Goal: Task Accomplishment & Management: Manage account settings

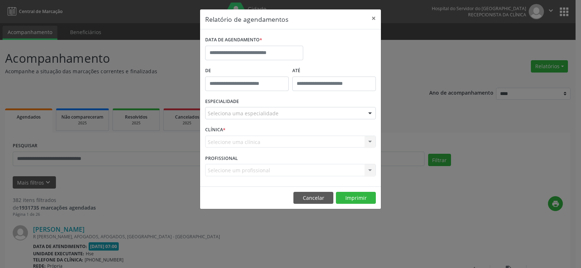
drag, startPoint x: 481, startPoint y: 57, endPoint x: 366, endPoint y: 254, distance: 228.7
click at [373, 18] on button "×" at bounding box center [373, 18] width 15 height 18
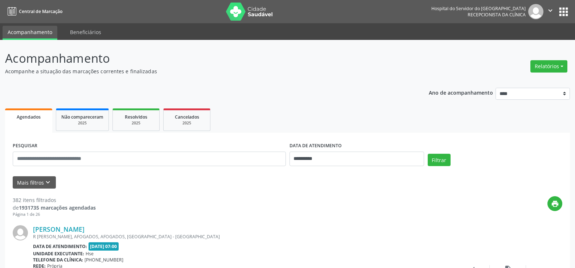
click at [26, 114] on span "Agendados" at bounding box center [29, 117] width 24 height 6
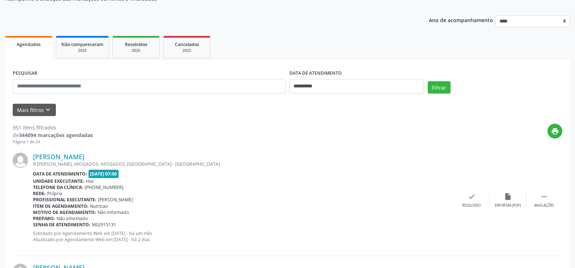
scroll to position [36, 0]
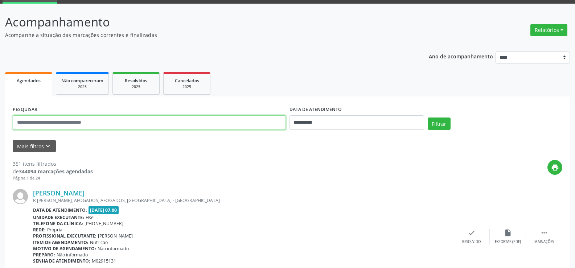
click at [38, 124] on input "text" at bounding box center [149, 122] width 273 height 15
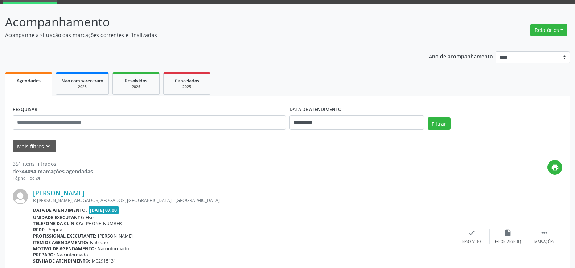
scroll to position [0, 0]
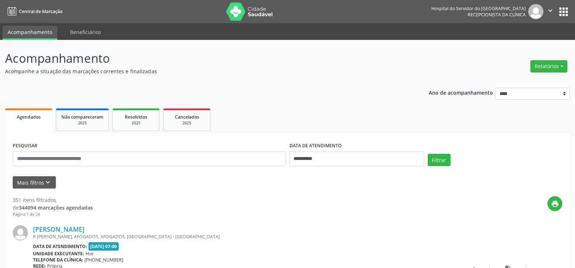
drag, startPoint x: 293, startPoint y: 6, endPoint x: 267, endPoint y: 23, distance: 30.9
click at [283, 11] on nav "Central de Marcação Hospital do Servidor do [GEOGRAPHIC_DATA] Recepcionista da …" at bounding box center [287, 11] width 575 height 23
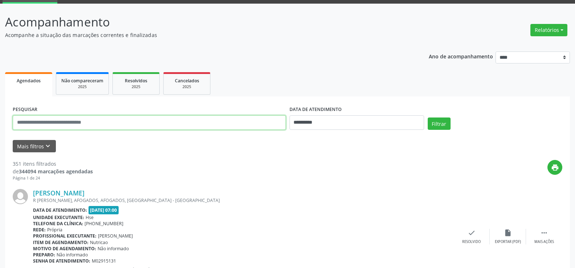
click at [37, 123] on input "text" at bounding box center [149, 122] width 273 height 15
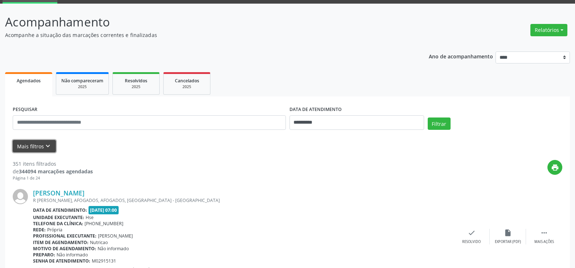
click at [24, 144] on button "Mais filtros keyboard_arrow_down" at bounding box center [34, 146] width 43 height 13
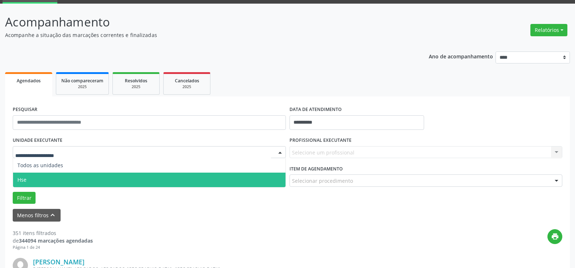
click at [30, 180] on span "Hse" at bounding box center [149, 180] width 273 height 15
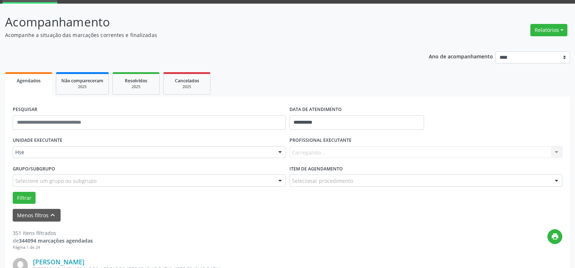
click at [30, 180] on div "UNIDADE EXECUTANTE Hse Todos as unidades Hse Nenhum resultado encontrado para: …" at bounding box center [288, 169] width 554 height 69
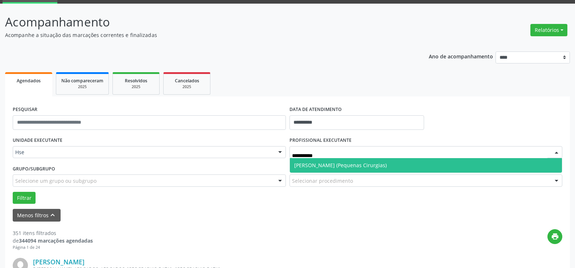
click at [357, 166] on span "[PERSON_NAME] (Pequenas Cirurgias)" at bounding box center [340, 165] width 93 height 7
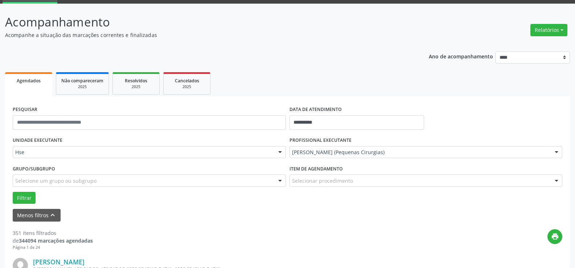
drag, startPoint x: 357, startPoint y: 166, endPoint x: 340, endPoint y: 170, distance: 16.7
click at [357, 166] on span "Todos os profissionais" at bounding box center [426, 165] width 273 height 15
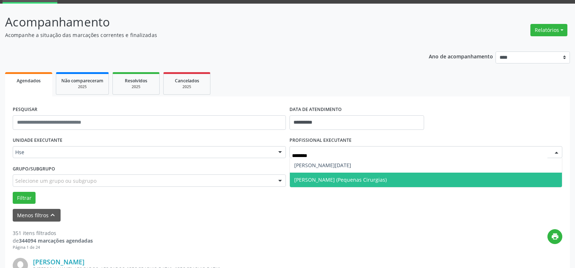
type input "*********"
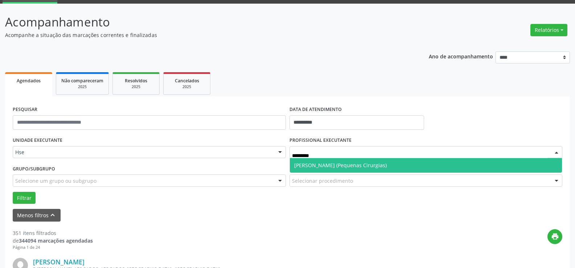
click at [340, 164] on span "[PERSON_NAME] (Pequenas Cirurgias)" at bounding box center [340, 165] width 93 height 7
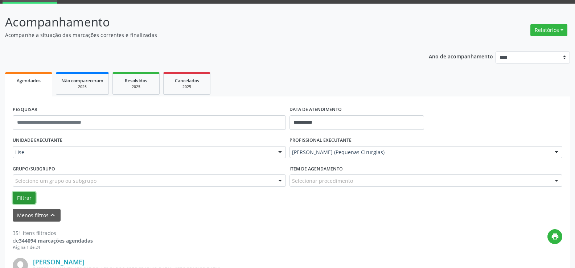
click at [24, 197] on button "Filtrar" at bounding box center [24, 198] width 23 height 12
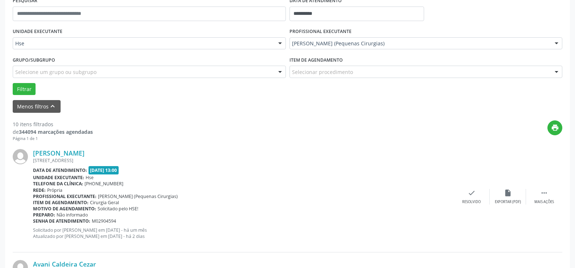
scroll to position [182, 0]
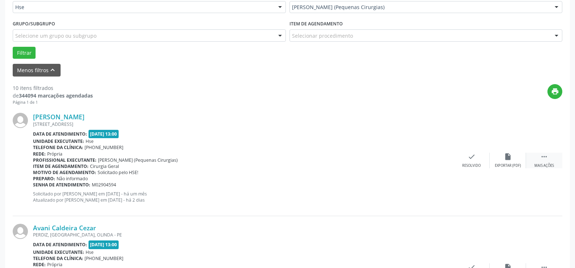
click at [547, 161] on div " Mais ações" at bounding box center [544, 161] width 36 height 16
click at [507, 160] on icon "alarm_off" at bounding box center [508, 157] width 8 height 8
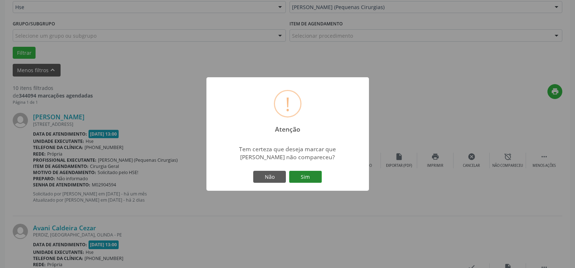
click at [311, 179] on button "Sim" at bounding box center [305, 177] width 33 height 12
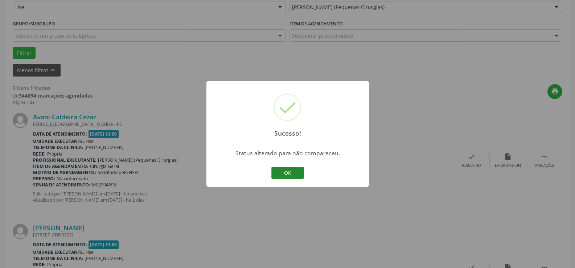
click at [294, 173] on button "OK" at bounding box center [288, 173] width 33 height 12
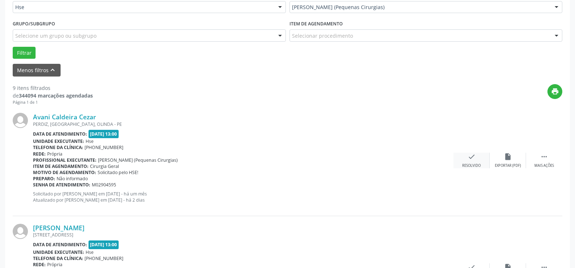
click at [474, 160] on icon "check" at bounding box center [472, 157] width 8 height 8
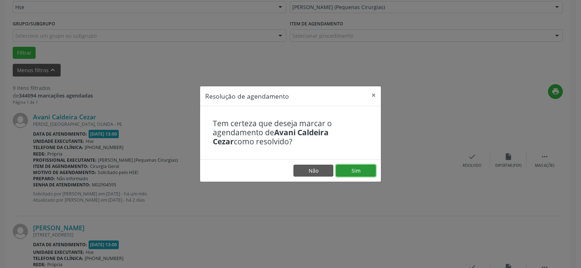
click at [355, 170] on button "Sim" at bounding box center [356, 171] width 40 height 12
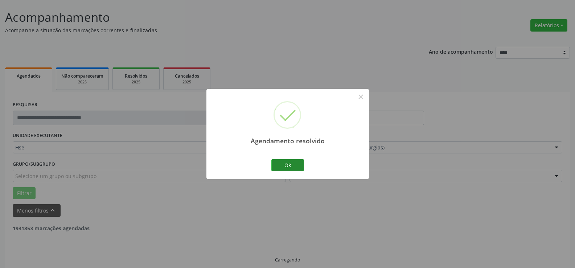
scroll to position [49, 0]
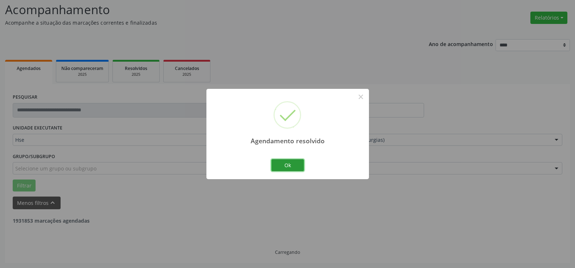
drag, startPoint x: 290, startPoint y: 166, endPoint x: 254, endPoint y: 179, distance: 38.5
click at [290, 166] on button "Ok" at bounding box center [288, 165] width 33 height 12
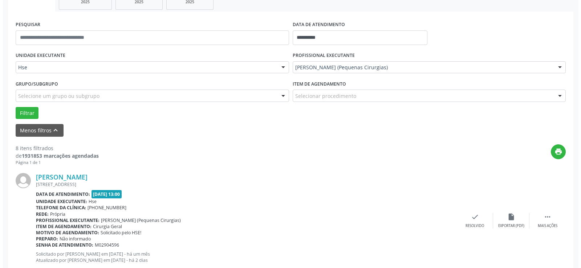
scroll to position [194, 0]
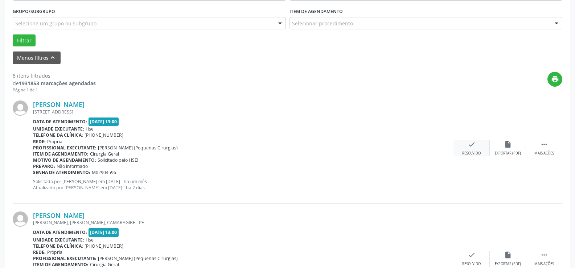
click at [477, 144] on div "check Resolvido" at bounding box center [472, 148] width 36 height 16
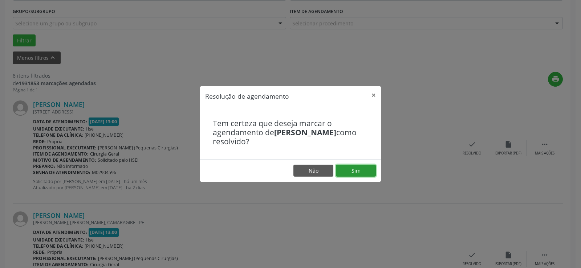
click at [358, 168] on button "Sim" at bounding box center [356, 171] width 40 height 12
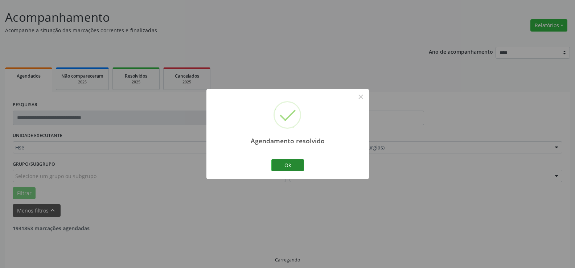
scroll to position [49, 0]
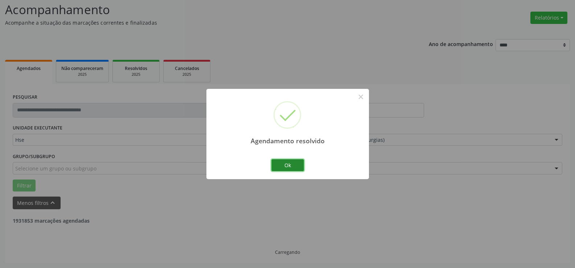
drag, startPoint x: 287, startPoint y: 167, endPoint x: 279, endPoint y: 166, distance: 7.6
click at [287, 166] on button "Ok" at bounding box center [288, 165] width 33 height 12
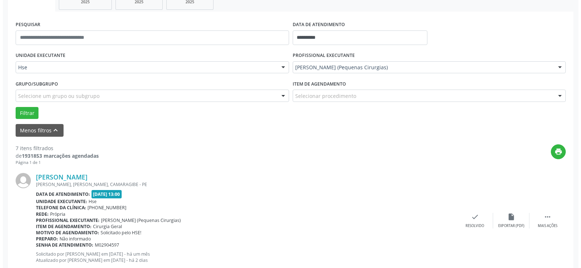
scroll to position [158, 0]
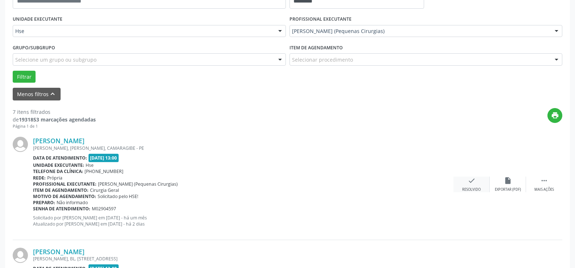
click at [470, 185] on icon "check" at bounding box center [472, 181] width 8 height 8
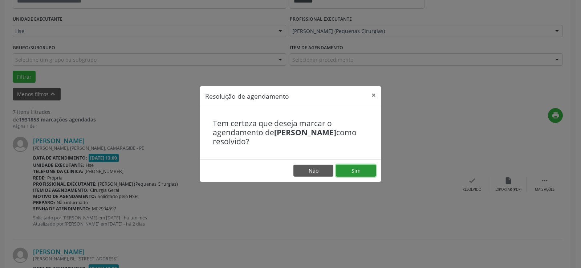
click at [358, 170] on button "Sim" at bounding box center [356, 171] width 40 height 12
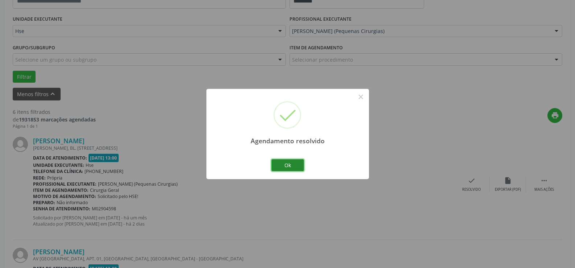
click at [284, 166] on button "Ok" at bounding box center [288, 165] width 33 height 12
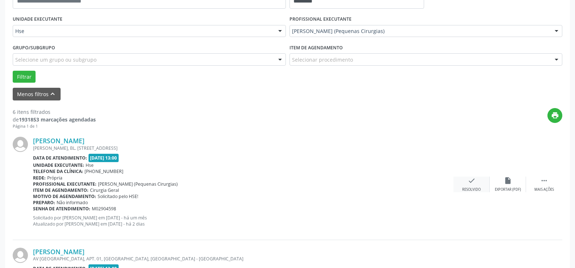
click at [479, 179] on div "check Resolvido" at bounding box center [472, 185] width 36 height 16
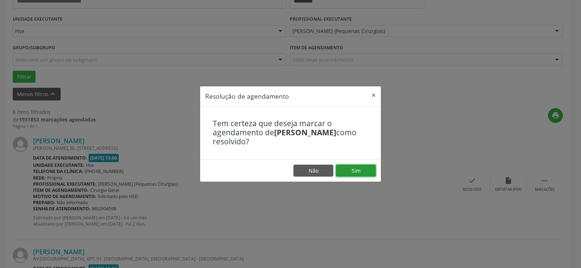
click at [356, 172] on button "Sim" at bounding box center [356, 171] width 40 height 12
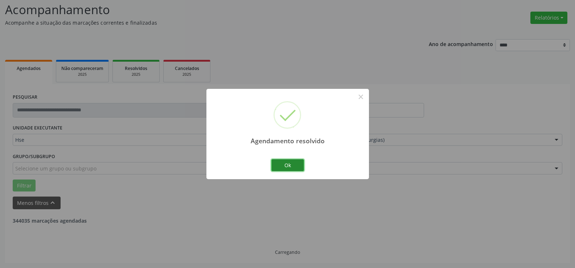
drag, startPoint x: 288, startPoint y: 166, endPoint x: 283, endPoint y: 165, distance: 5.1
click at [292, 163] on button "Ok" at bounding box center [288, 165] width 33 height 12
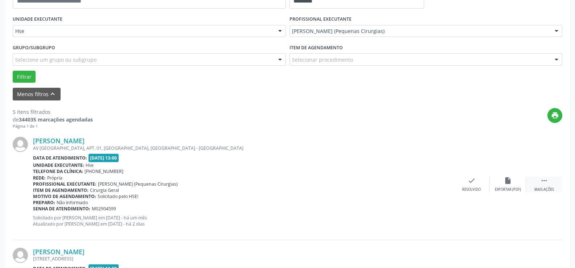
click at [545, 180] on icon "" at bounding box center [545, 181] width 8 height 8
click at [505, 181] on icon "alarm_off" at bounding box center [508, 181] width 8 height 8
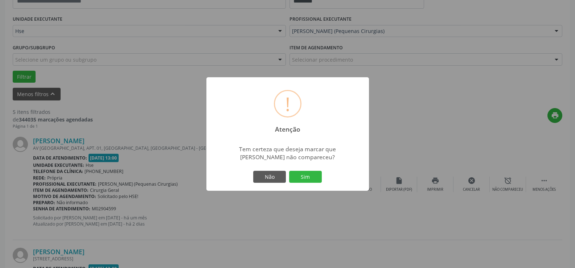
click at [305, 179] on button "Sim" at bounding box center [305, 177] width 33 height 12
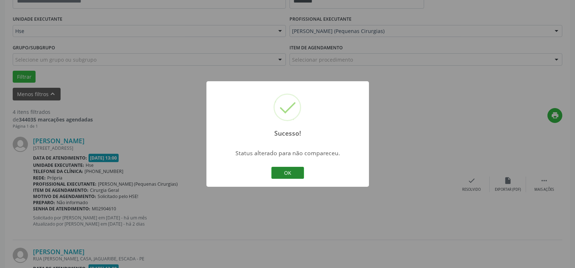
click at [290, 172] on button "OK" at bounding box center [288, 173] width 33 height 12
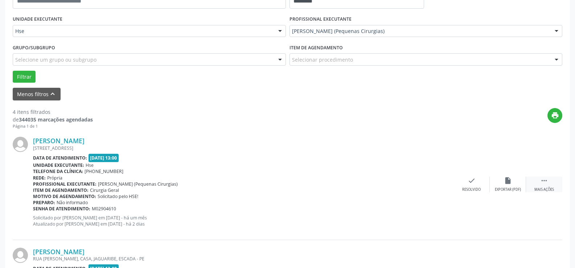
click at [546, 183] on icon "" at bounding box center [545, 181] width 8 height 8
click at [511, 183] on icon "alarm_off" at bounding box center [508, 181] width 8 height 8
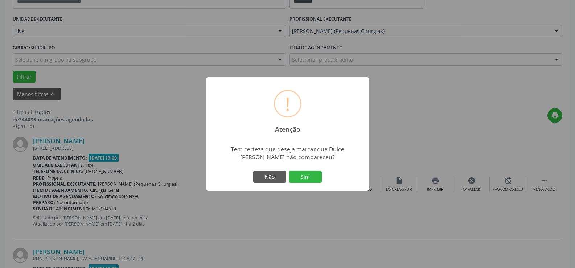
click at [305, 177] on button "Sim" at bounding box center [305, 177] width 33 height 12
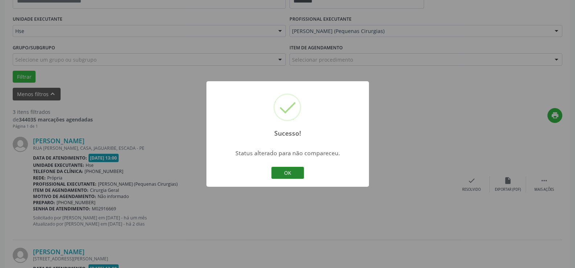
click at [291, 174] on button "OK" at bounding box center [288, 173] width 33 height 12
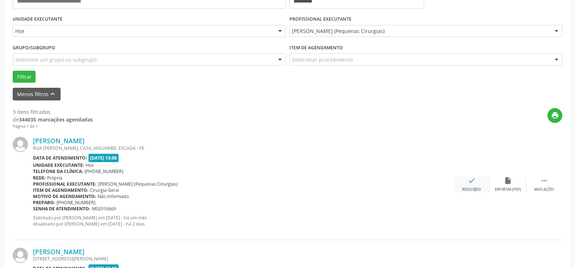
click at [470, 186] on div "check Resolvido" at bounding box center [472, 185] width 36 height 16
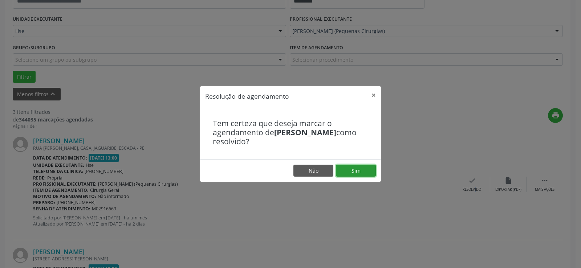
click at [354, 169] on button "Sim" at bounding box center [356, 171] width 40 height 12
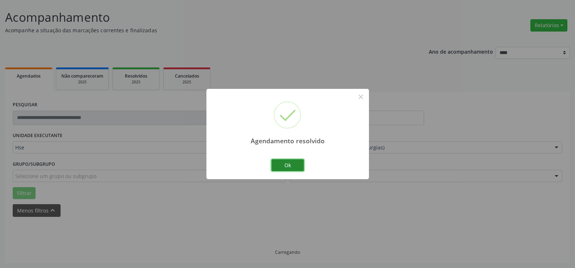
drag, startPoint x: 285, startPoint y: 167, endPoint x: 293, endPoint y: 157, distance: 13.0
click at [287, 165] on button "Ok" at bounding box center [288, 165] width 33 height 12
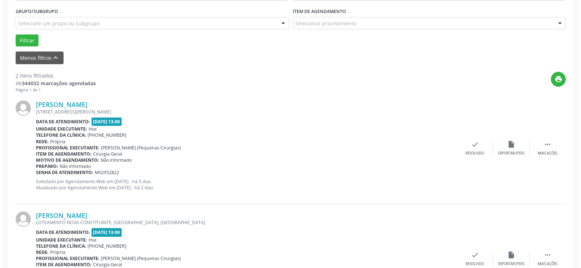
scroll to position [230, 0]
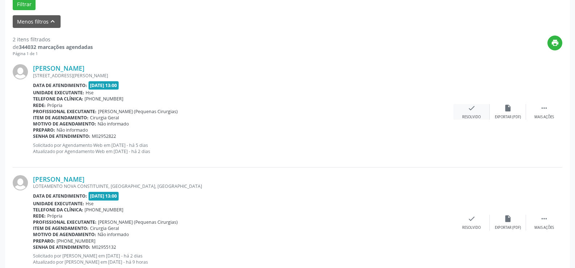
click at [473, 111] on icon "check" at bounding box center [472, 108] width 8 height 8
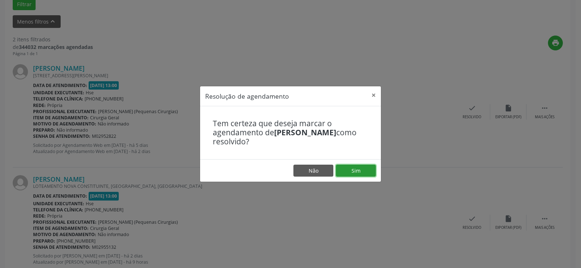
drag, startPoint x: 360, startPoint y: 168, endPoint x: 353, endPoint y: 164, distance: 8.1
click at [360, 168] on button "Sim" at bounding box center [356, 171] width 40 height 12
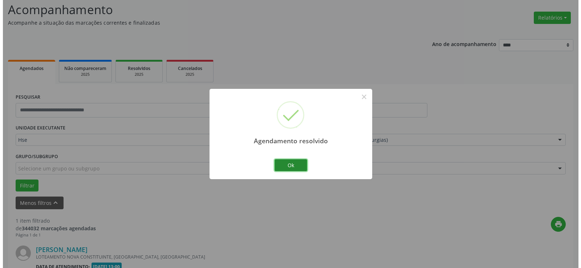
scroll to position [142, 0]
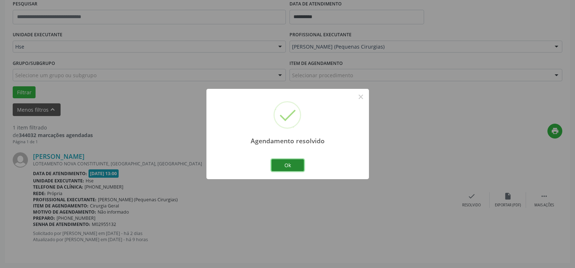
click at [290, 165] on button "Ok" at bounding box center [288, 165] width 33 height 12
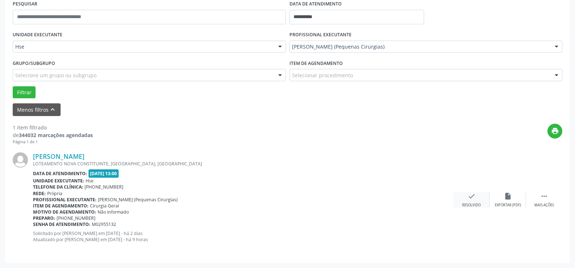
click at [472, 205] on div "Resolvido" at bounding box center [471, 205] width 19 height 5
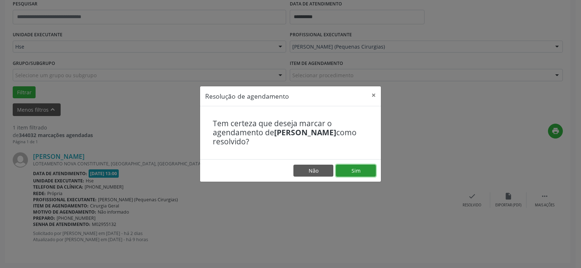
click at [355, 170] on button "Sim" at bounding box center [356, 171] width 40 height 12
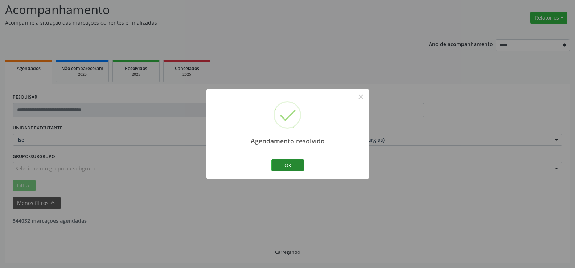
scroll to position [25, 0]
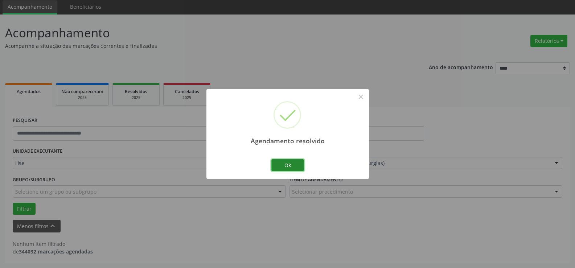
click at [284, 166] on button "Ok" at bounding box center [288, 165] width 33 height 12
